Goal: Task Accomplishment & Management: Manage account settings

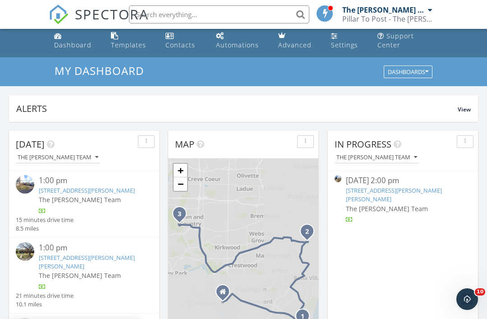
scroll to position [16, 0]
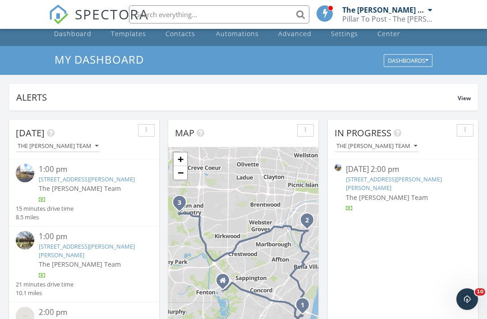
click at [394, 193] on span "The [PERSON_NAME] Team" at bounding box center [387, 197] width 82 height 9
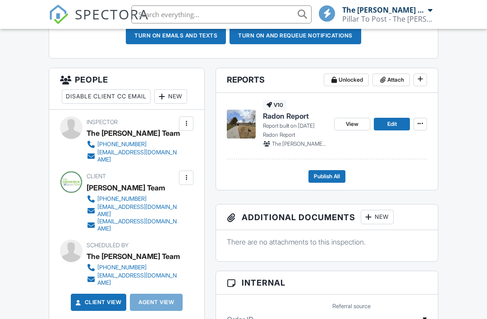
scroll to position [313, 0]
click at [395, 81] on span "Attach" at bounding box center [395, 80] width 17 height 9
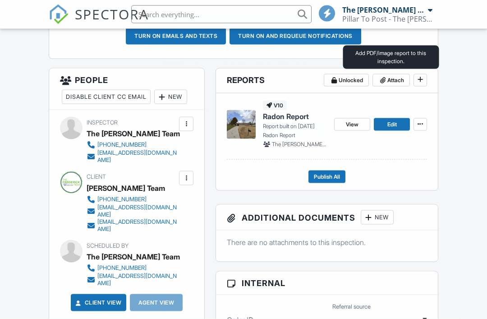
scroll to position [313, 0]
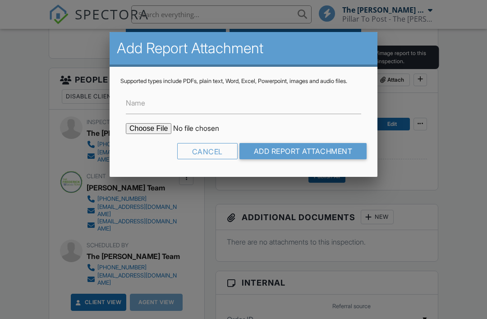
click at [143, 134] on input "file" at bounding box center [202, 128] width 153 height 11
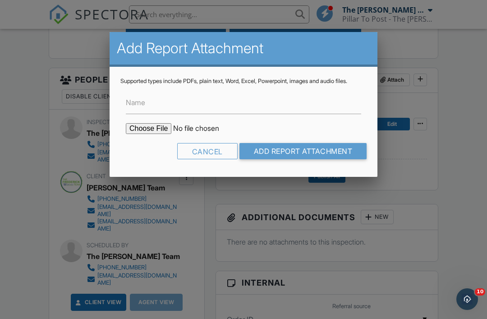
scroll to position [0, 0]
click at [149, 134] on input "file" at bounding box center [202, 128] width 153 height 11
type input "C:\fakepath\Crockett.pdf"
click at [331, 156] on input "Add Report Attachment" at bounding box center [302, 151] width 127 height 16
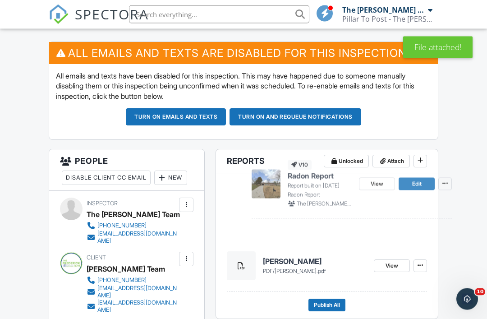
scroll to position [232, 0]
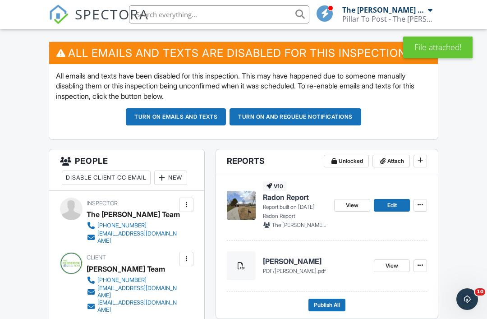
click at [394, 203] on span "Edit" at bounding box center [391, 204] width 9 height 9
click at [397, 201] on link "Edit" at bounding box center [391, 205] width 36 height 13
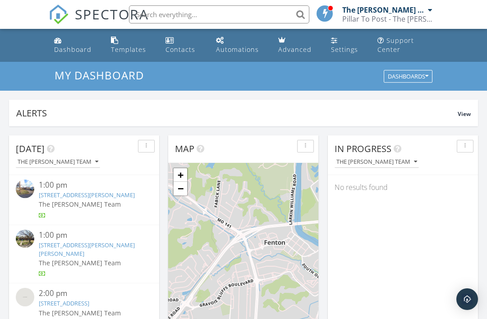
scroll to position [820, 487]
